Goal: Task Accomplishment & Management: Use online tool/utility

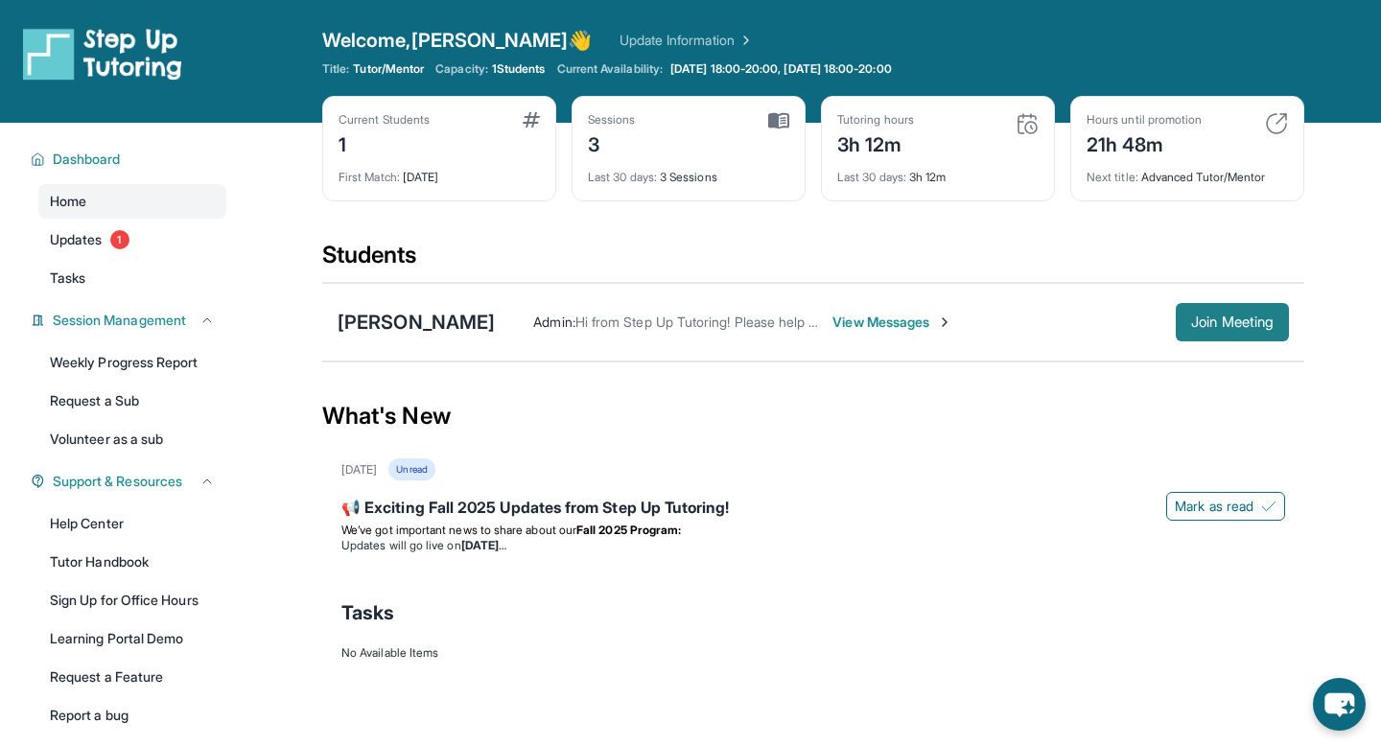
click at [1179, 329] on button "Join Meeting" at bounding box center [1232, 322] width 113 height 38
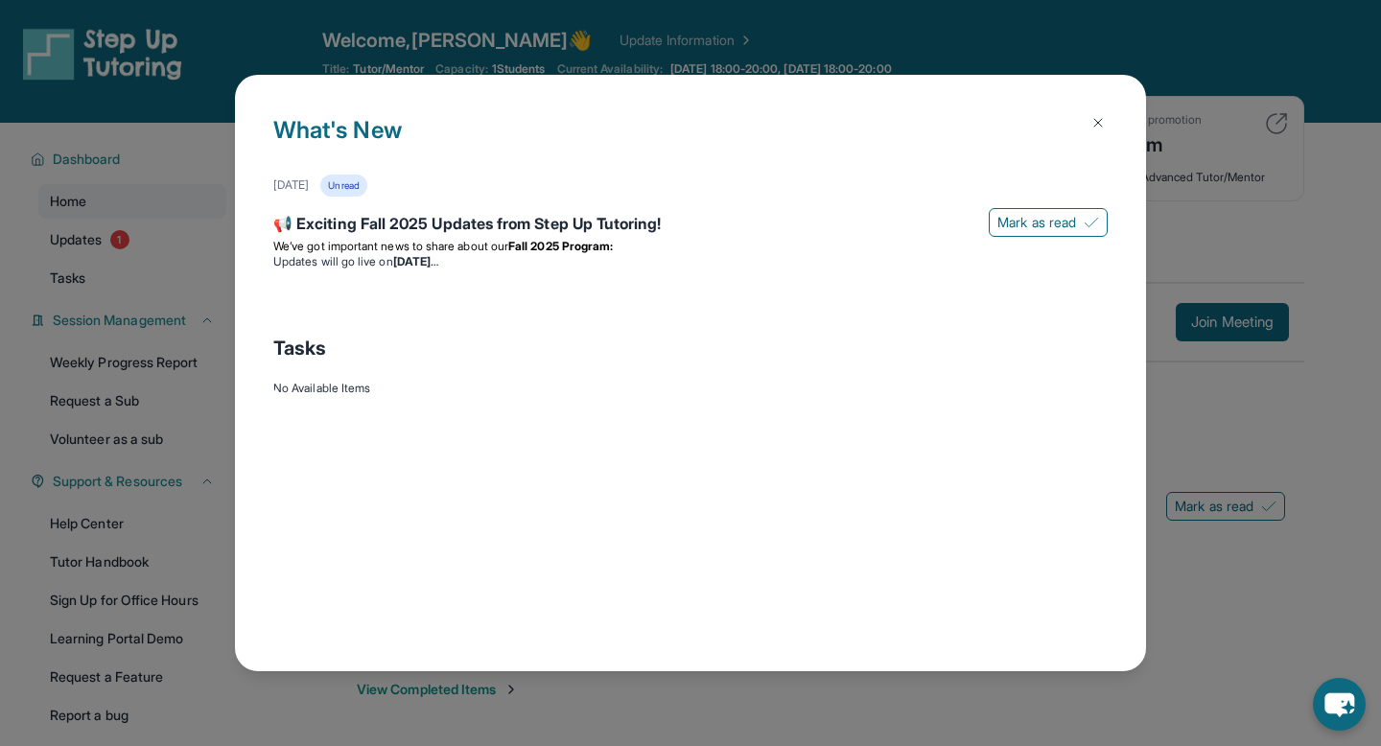
click at [1098, 122] on img at bounding box center [1098, 122] width 15 height 15
